Goal: Check status: Check status

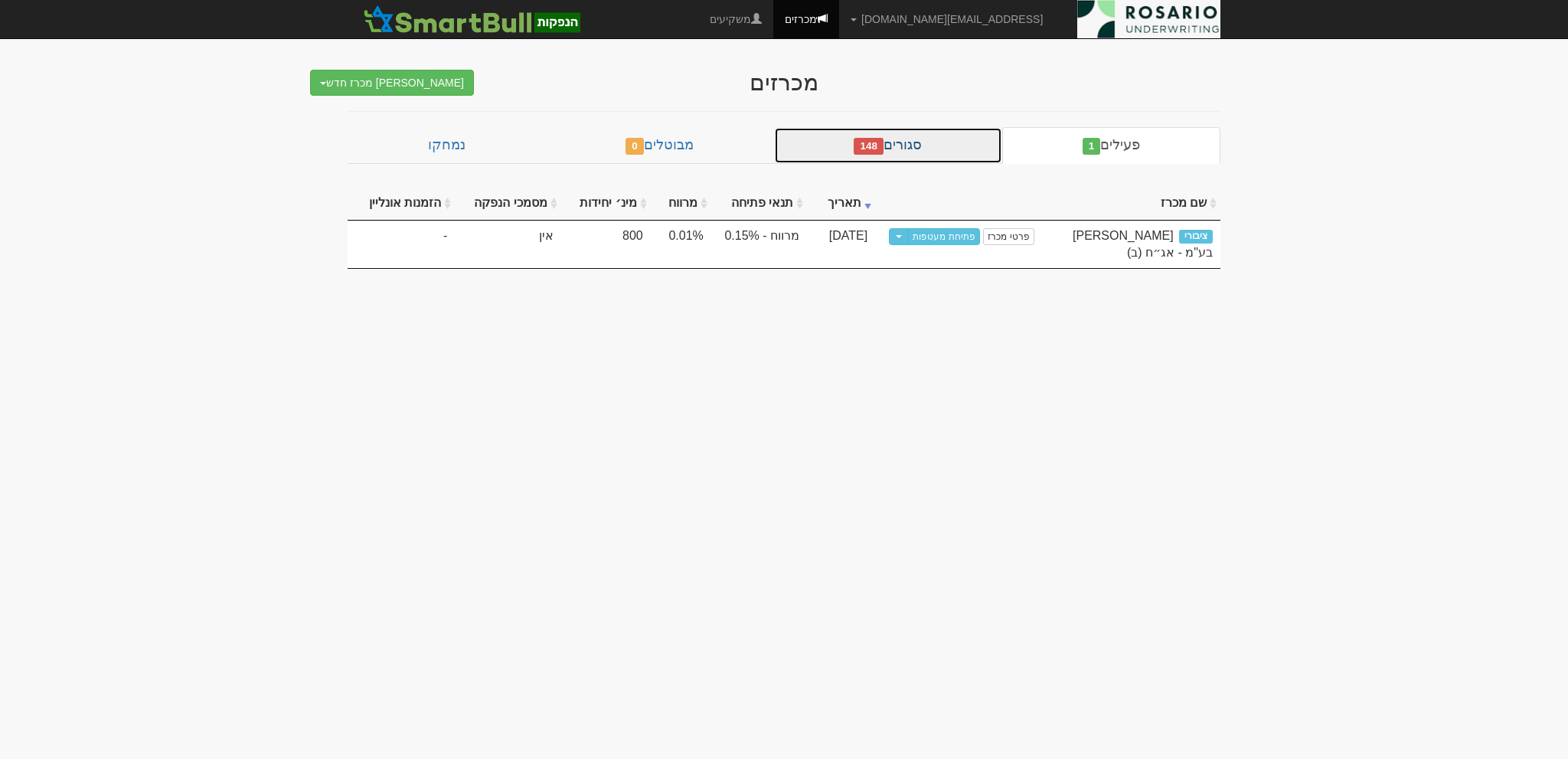
click at [909, 150] on link "סגורים 148" at bounding box center [888, 146] width 228 height 37
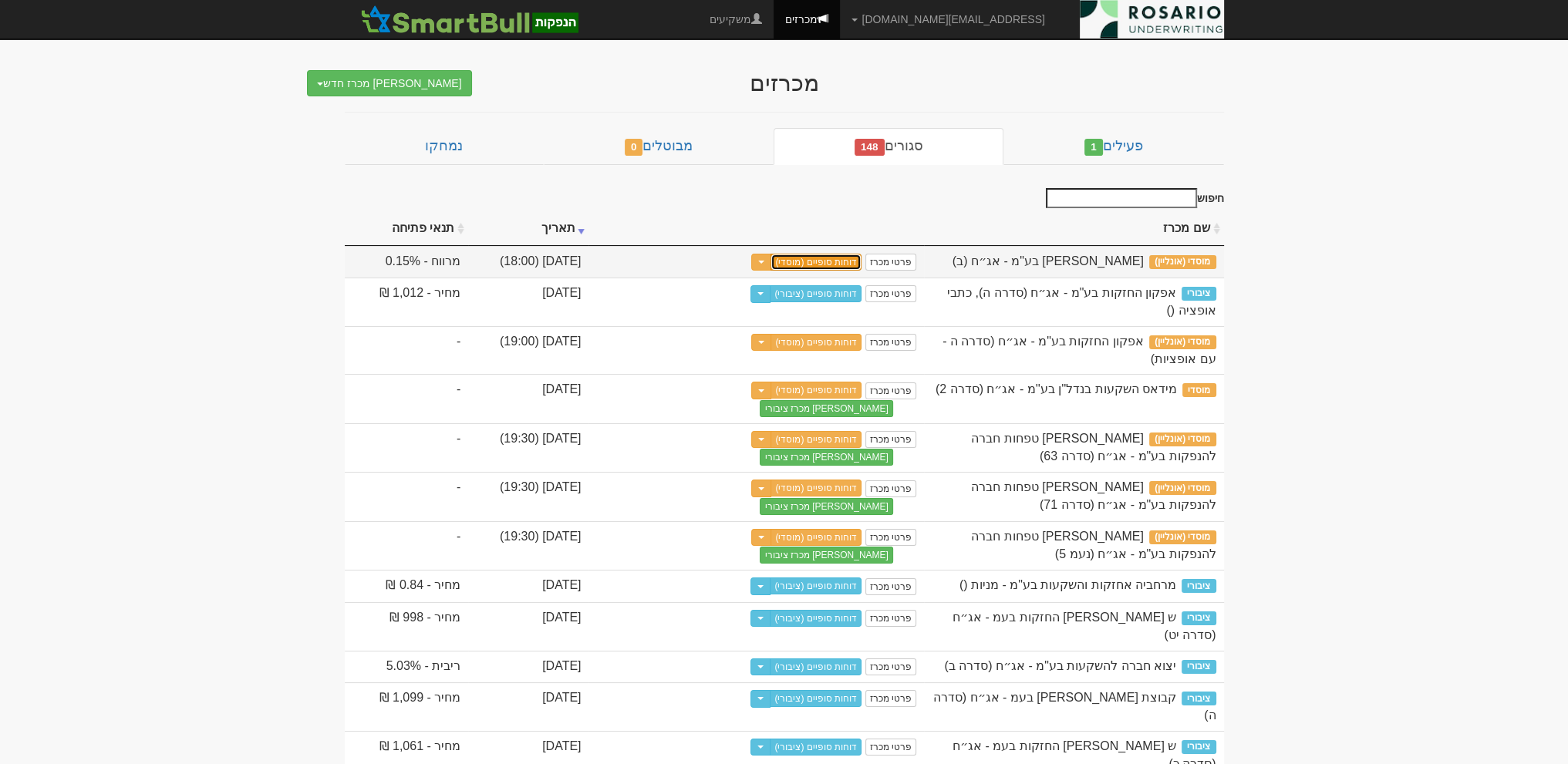
click at [862, 261] on link "דוחות סופיים (מוסדי)" at bounding box center [816, 262] width 91 height 17
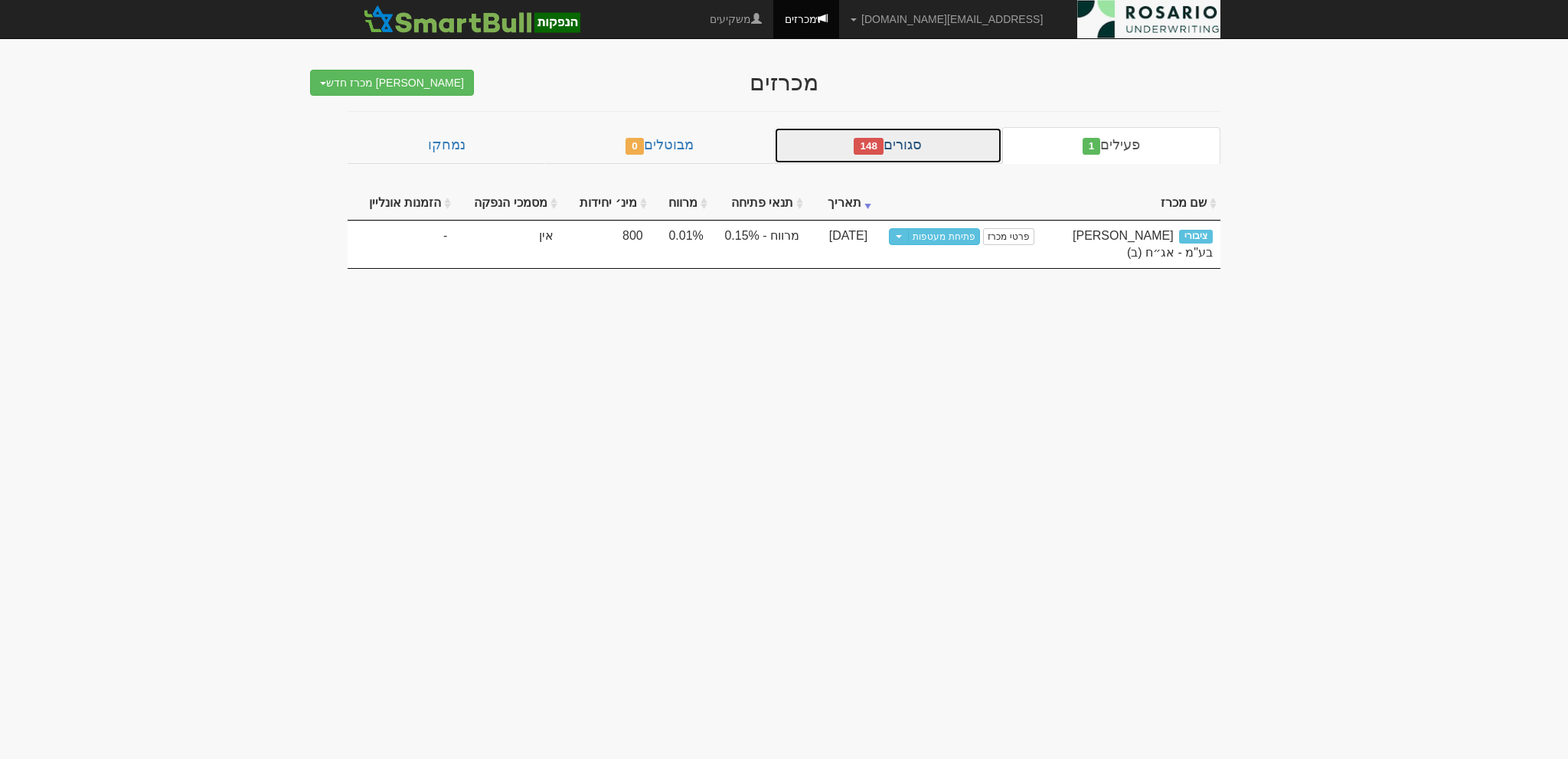
click at [883, 144] on span "148" at bounding box center [868, 146] width 30 height 17
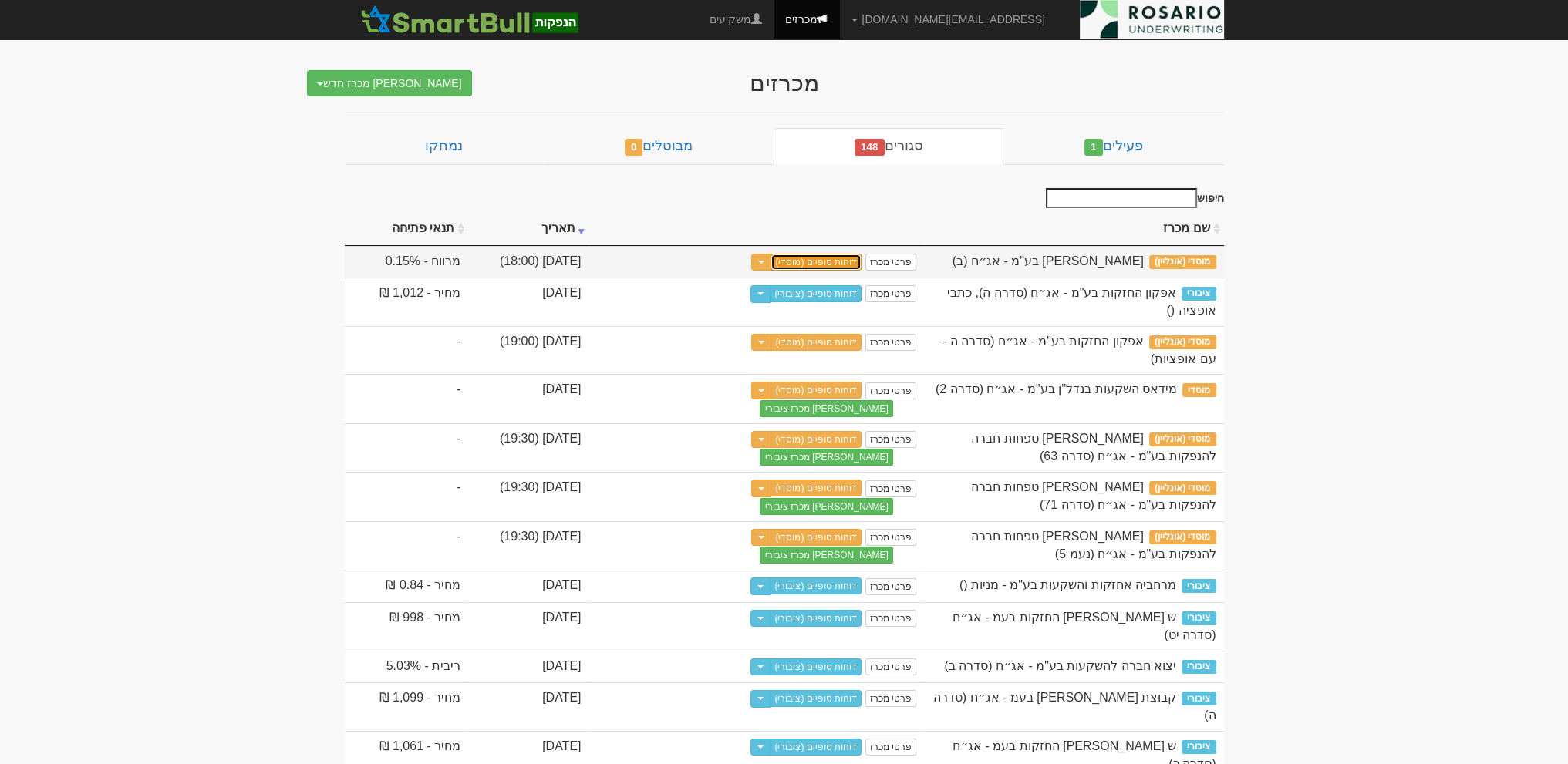
click at [862, 266] on link "דוחות סופיים (מוסדי)" at bounding box center [816, 262] width 91 height 17
